Goal: Use online tool/utility: Utilize a website feature to perform a specific function

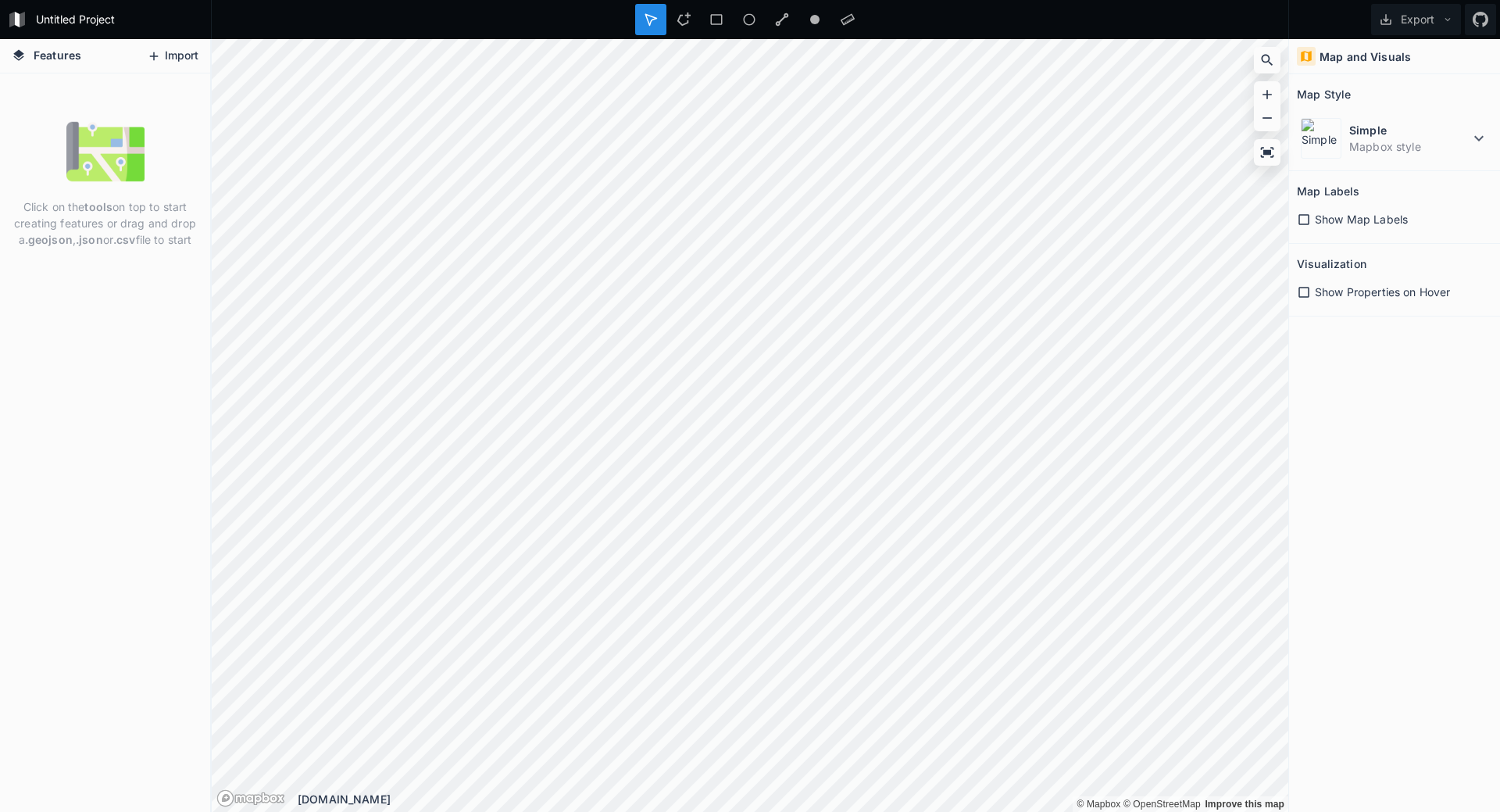
click at [178, 66] on button "Import" at bounding box center [173, 56] width 68 height 25
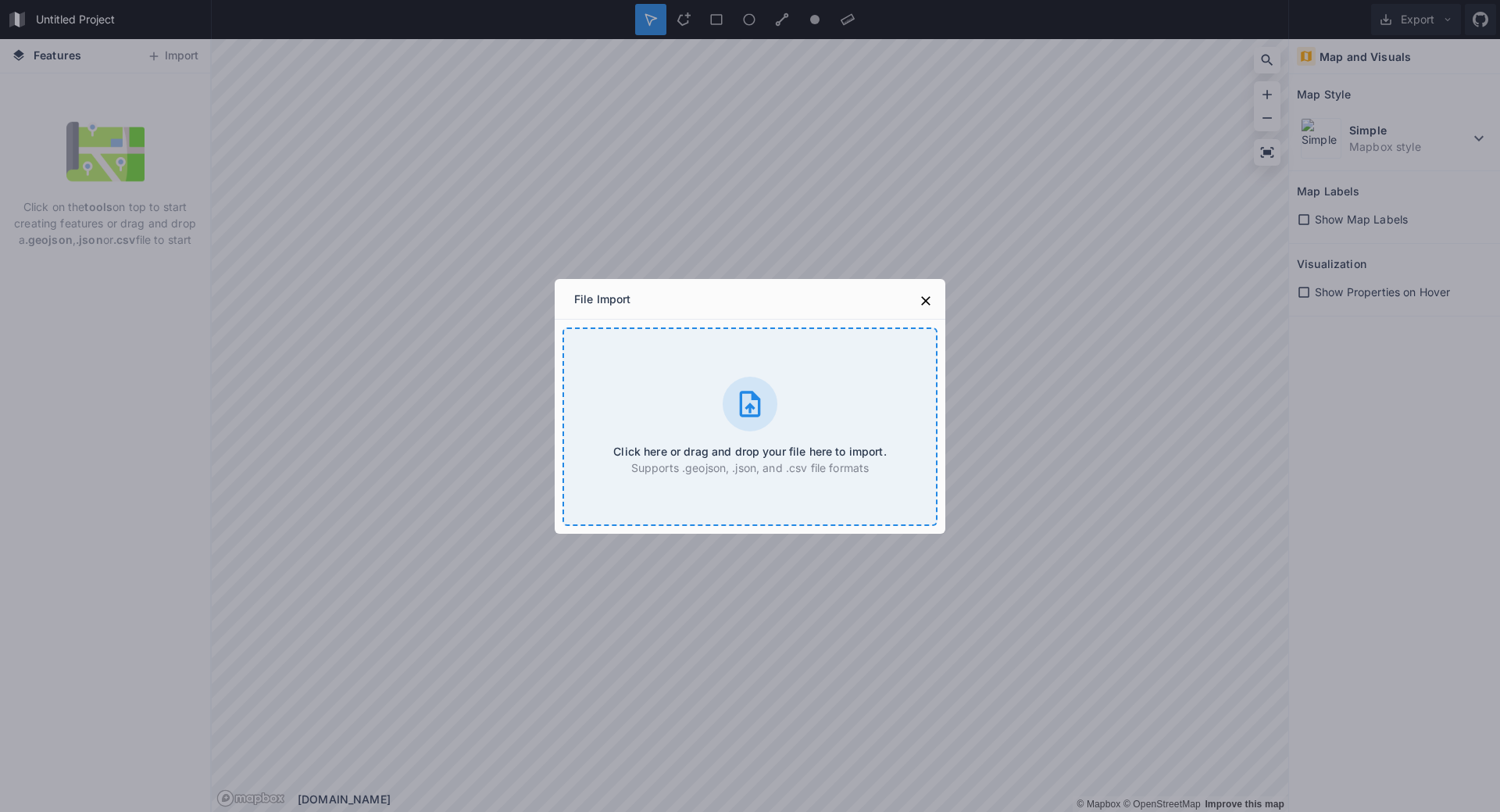
click at [734, 416] on icon at bounding box center [750, 404] width 32 height 32
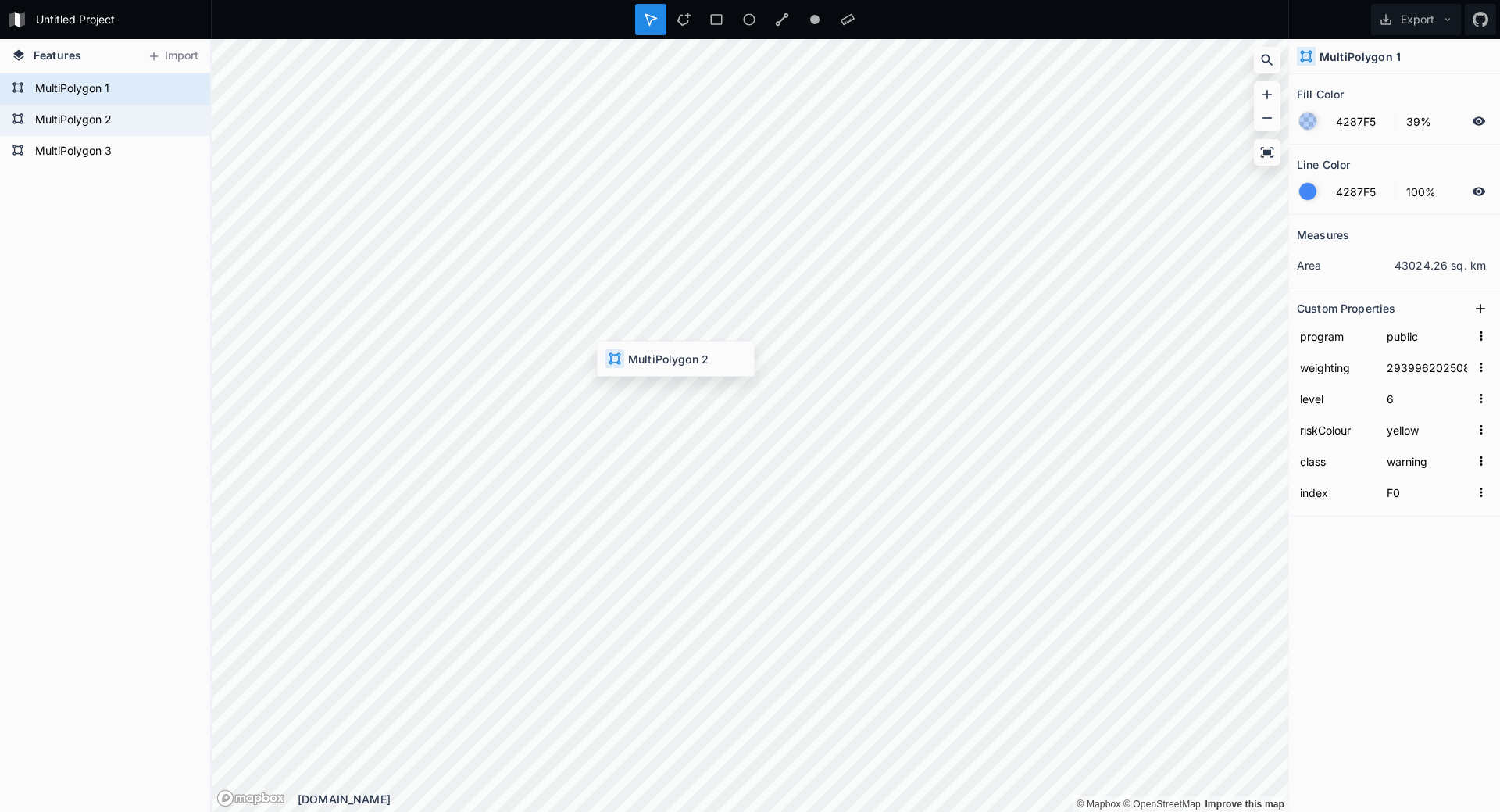
type input "highway"
type input "29197920250828132000"
type input "8"
type input "F1"
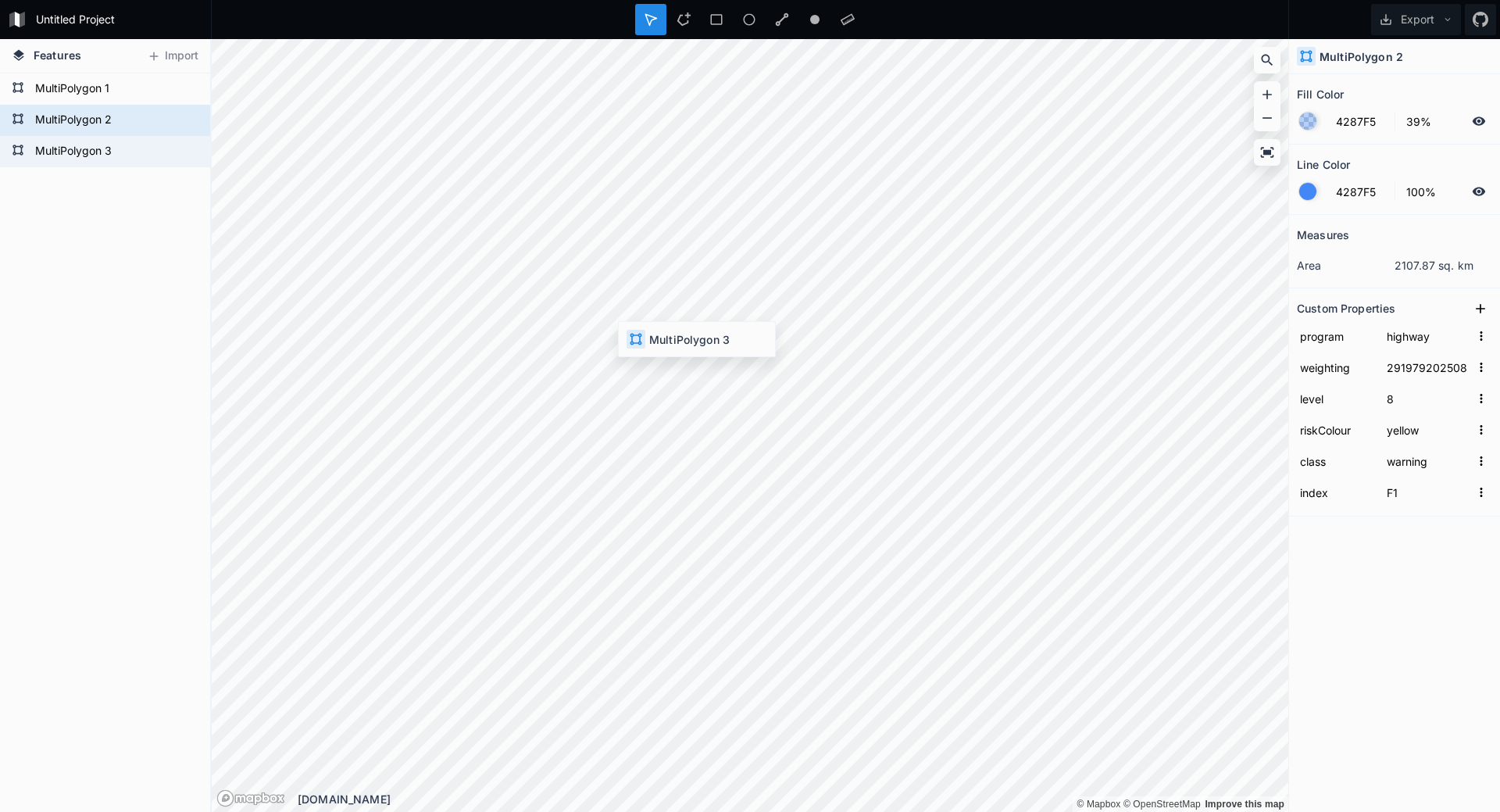
type input "public"
type input "29197420250828132000"
type input "F2"
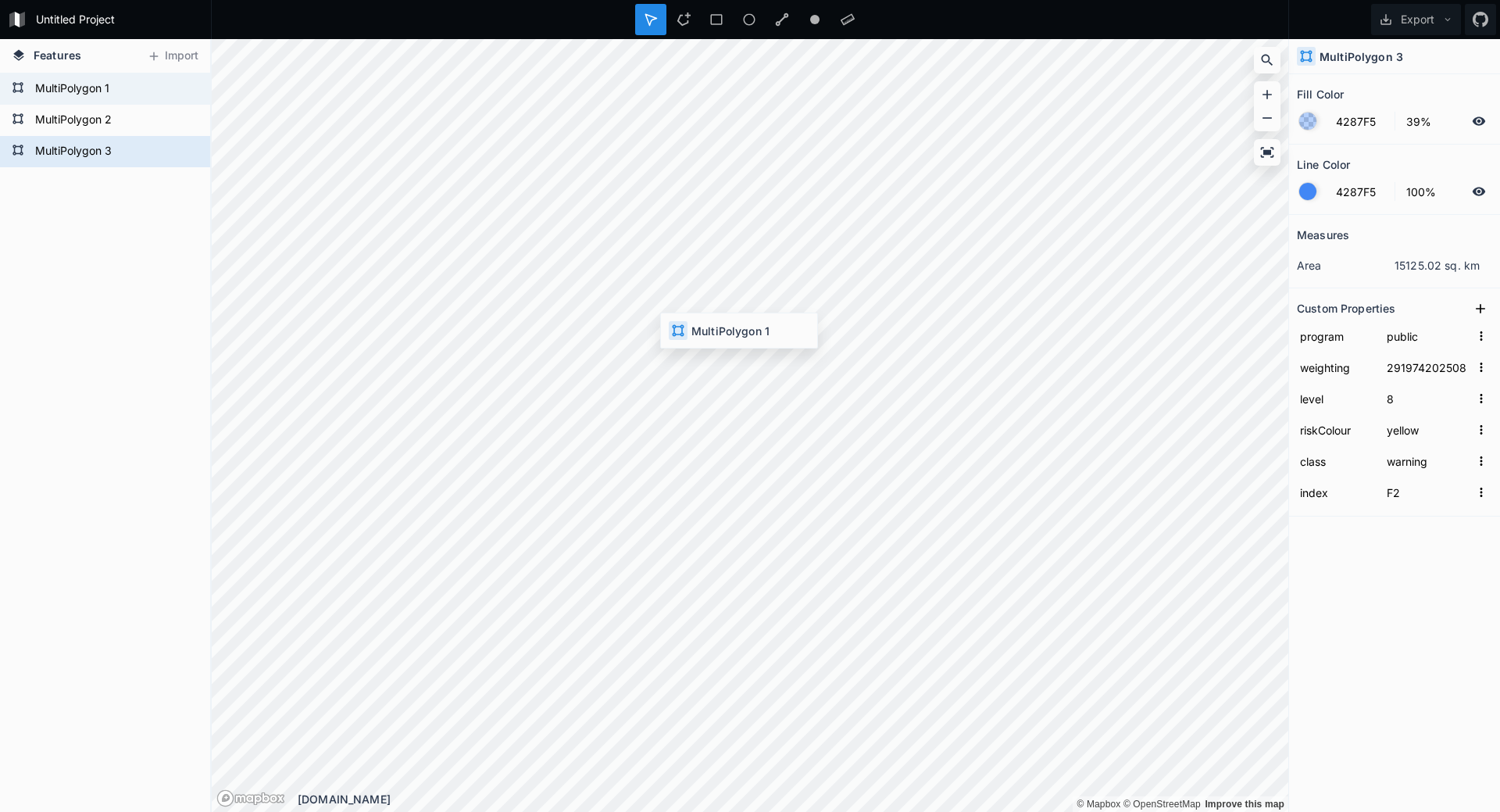
type input "29399620250828132000"
type input "6"
type input "F0"
type input "29197420250828132000"
type input "8"
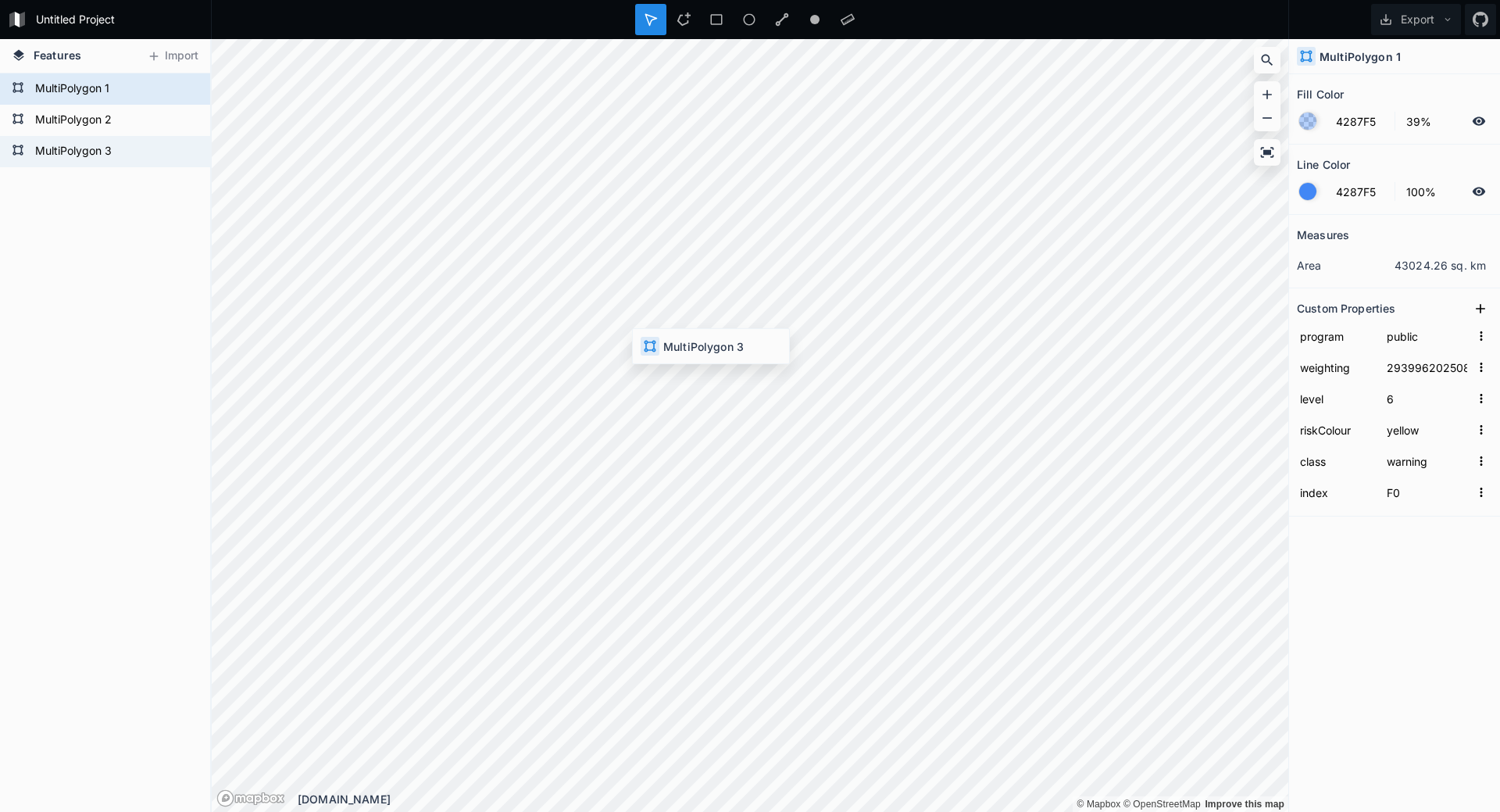
type input "F2"
type input "29399620250828132000"
type input "6"
type input "F0"
type input "29197420250828132000"
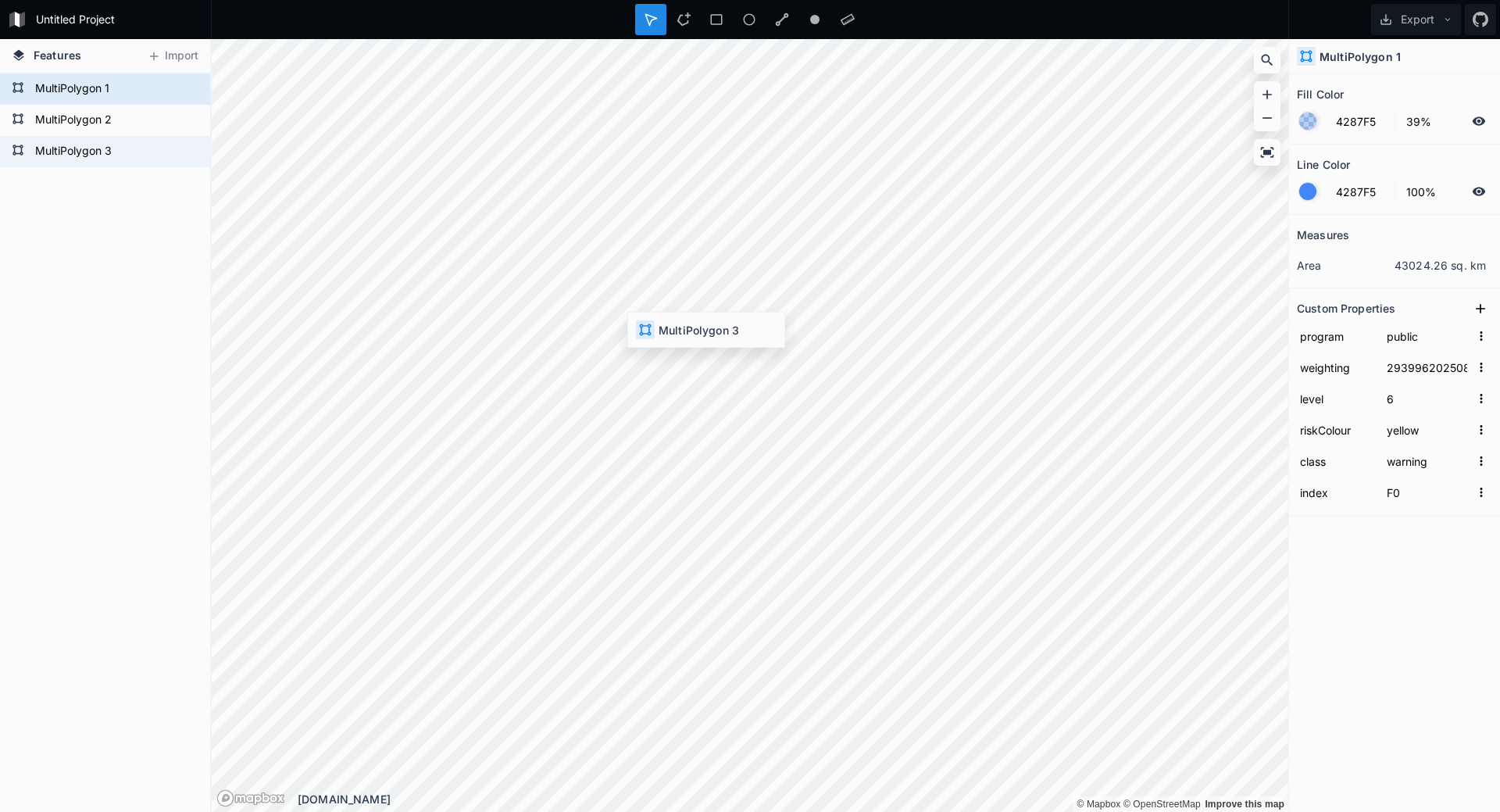
type input "8"
type input "F2"
type input "29399620250828132000"
type input "6"
type input "F0"
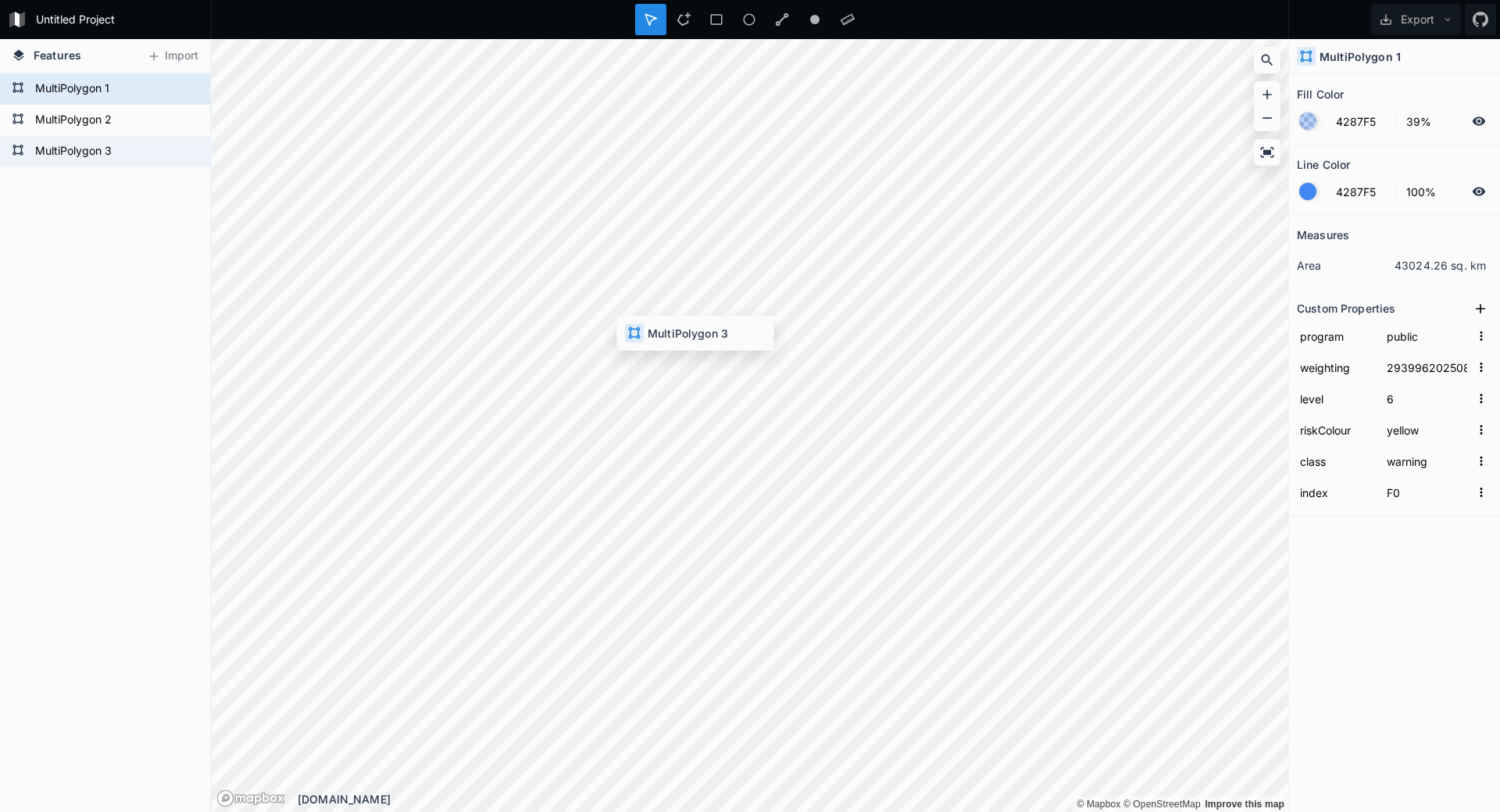
type input "29197420250828132000"
type input "8"
type input "F2"
type input "29399620250828132000"
type input "6"
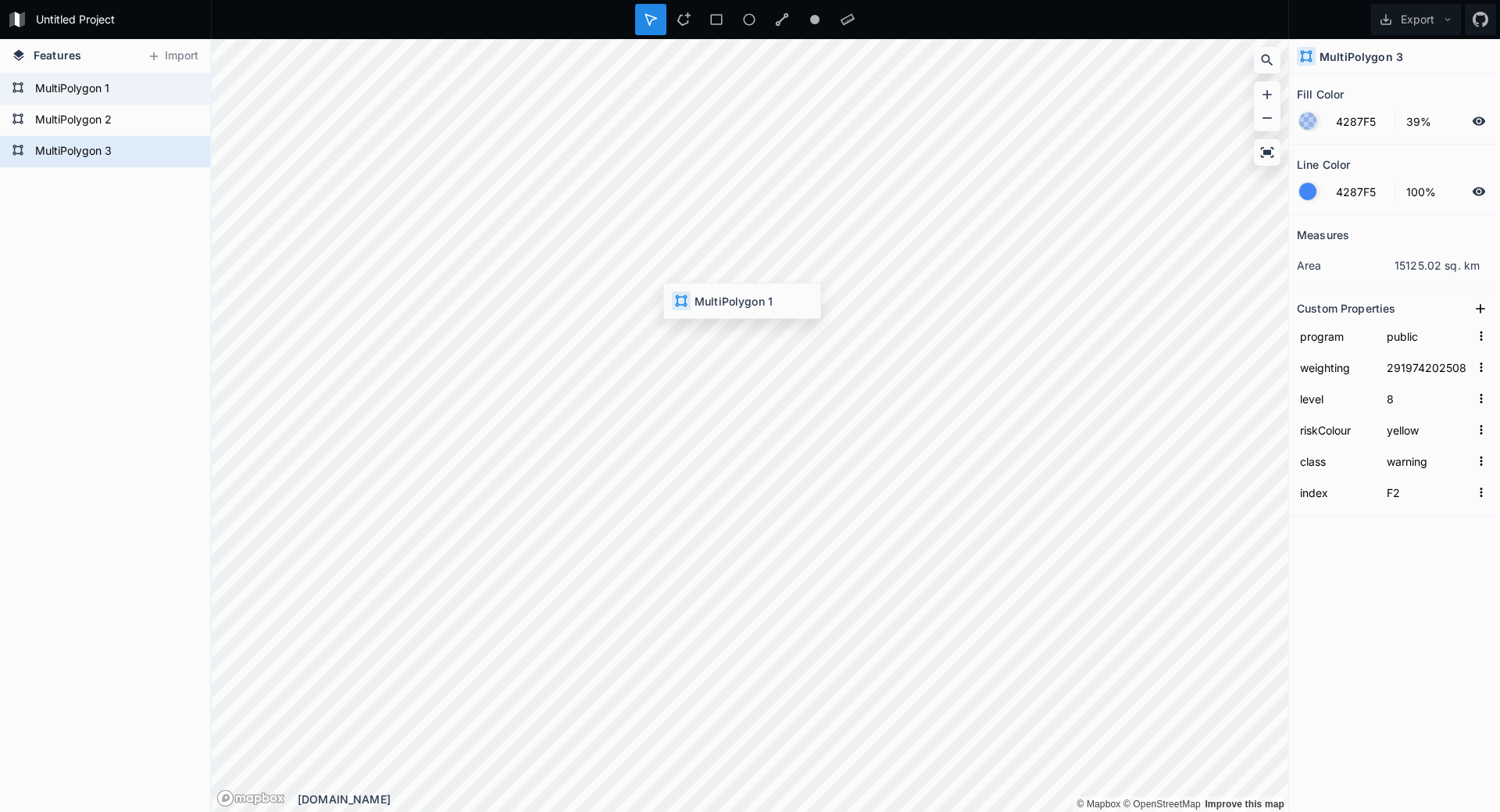
type input "F0"
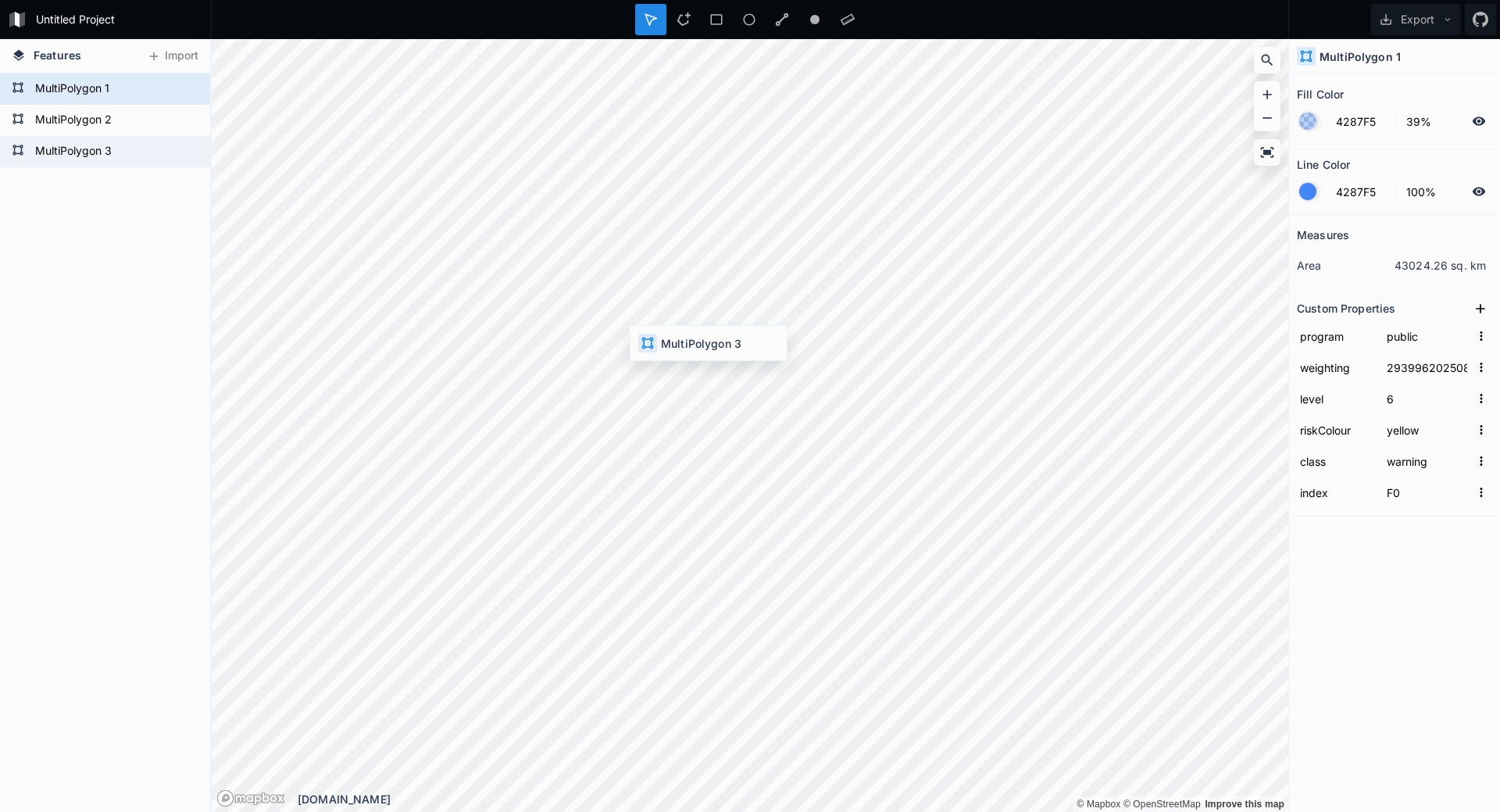
type input "29197420250828132000"
type input "8"
type input "F2"
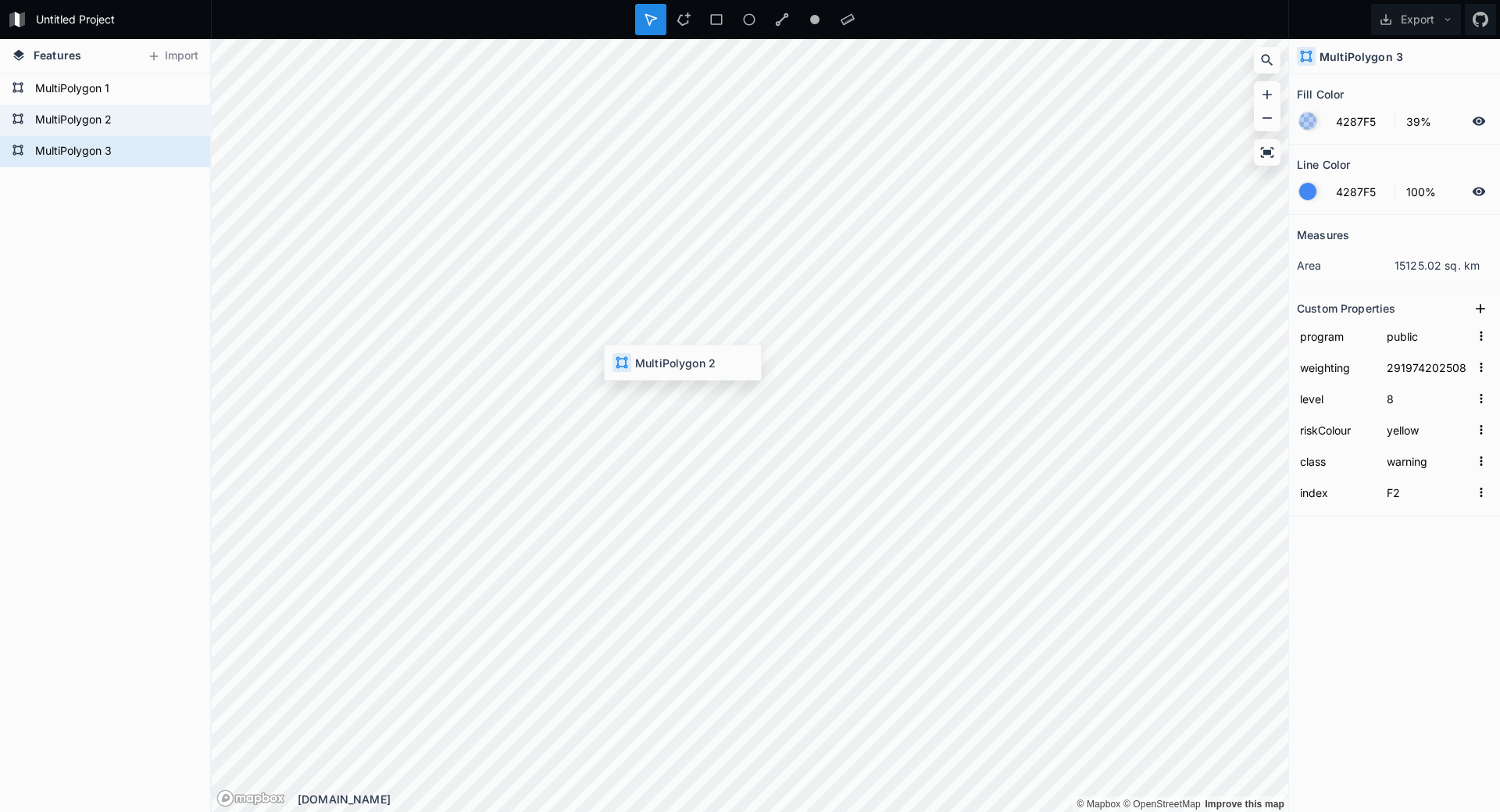
type input "highway"
type input "29197920250828132000"
type input "F1"
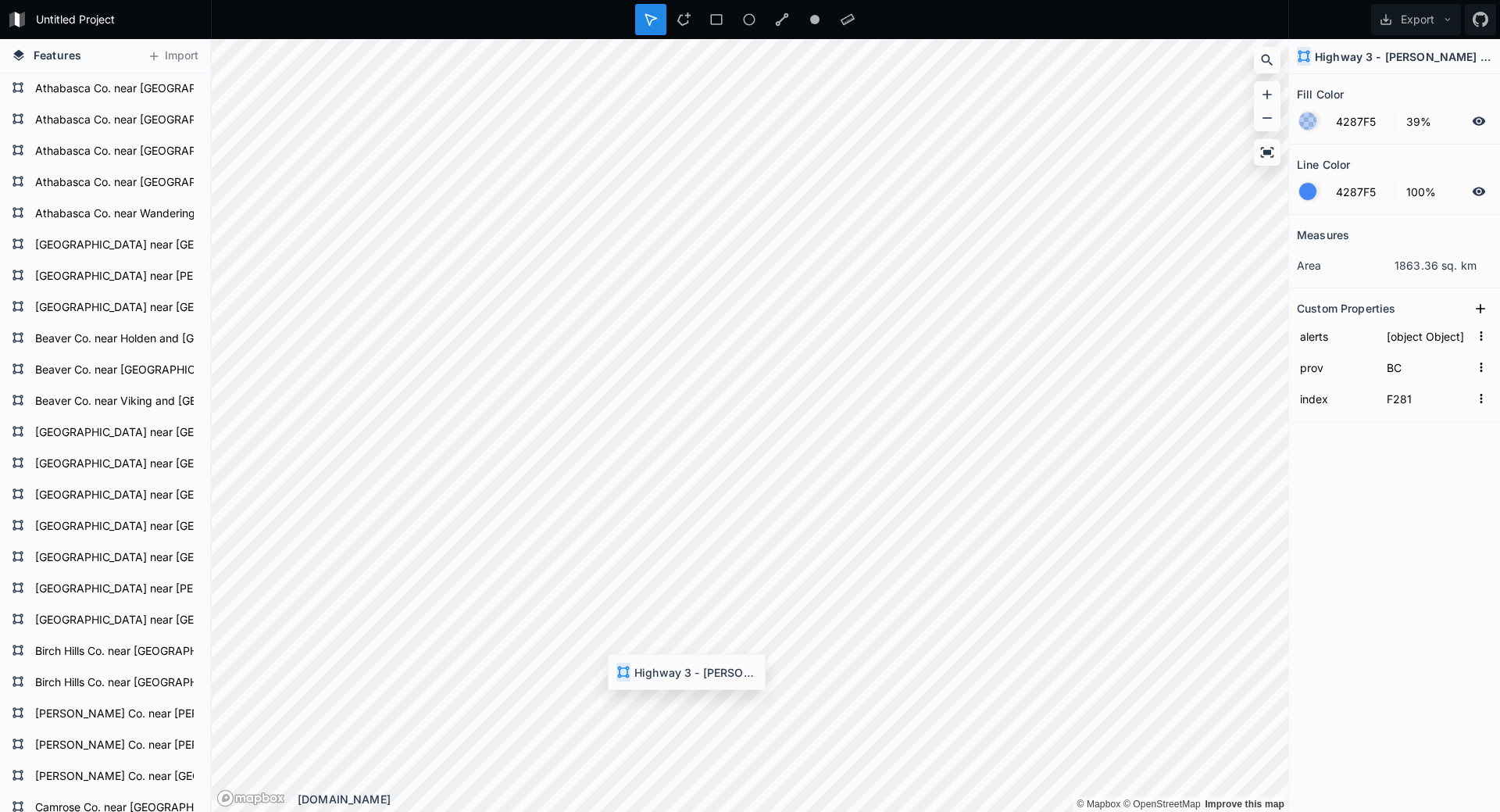
type input "F292"
type input "AB"
type input "F91"
type input "BC"
type input "F298"
